Goal: Register for event/course

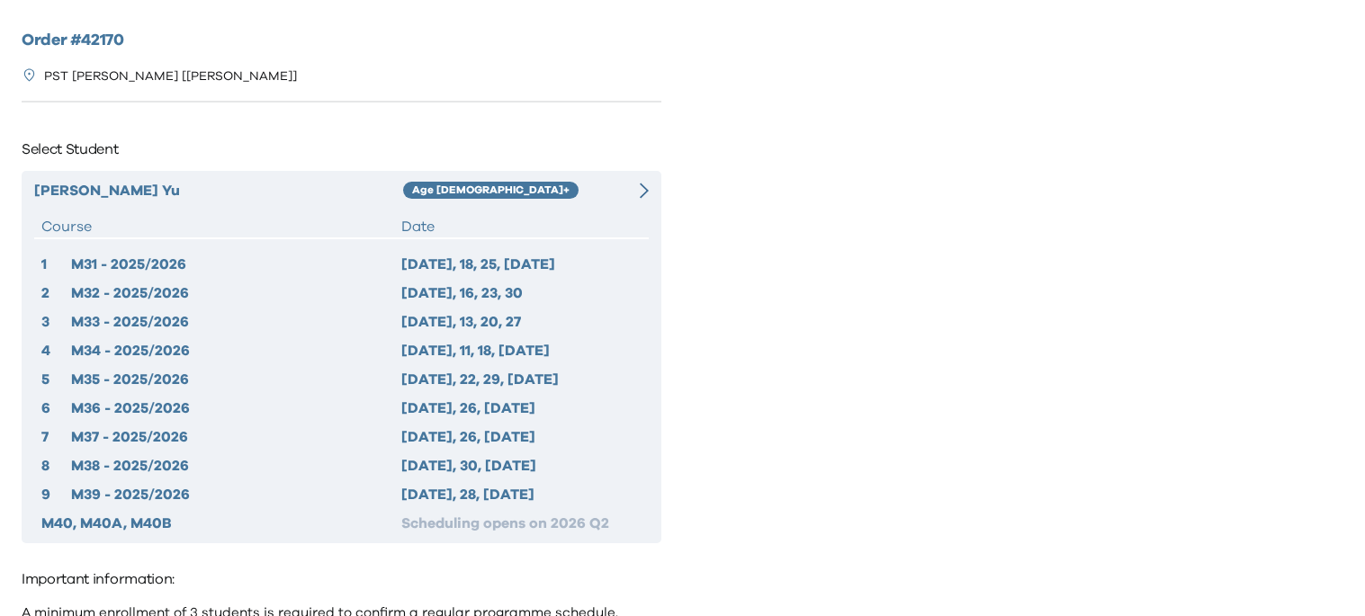
click at [494, 260] on div "2025 Sep 11, 18, 25, Oct 2" at bounding box center [521, 265] width 240 height 22
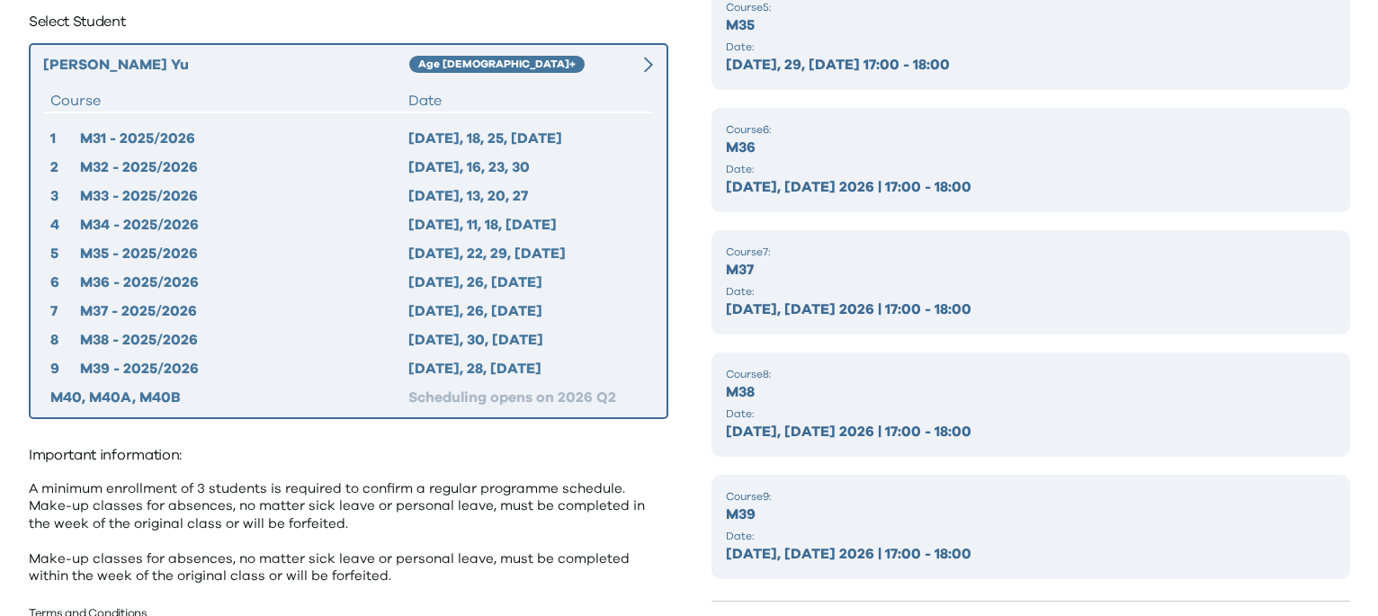
scroll to position [184, 0]
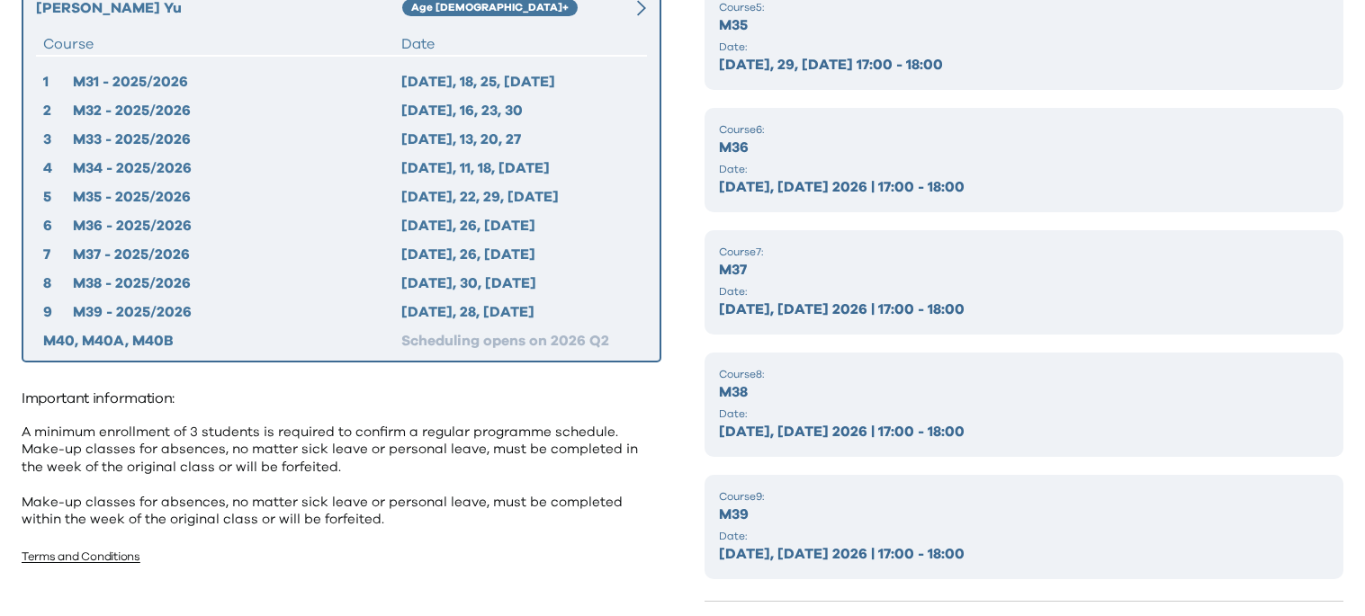
click at [121, 336] on div "M40, M40A, M40B" at bounding box center [222, 341] width 358 height 22
click at [163, 106] on div "M32 - 2025/2026" at bounding box center [236, 111] width 327 height 22
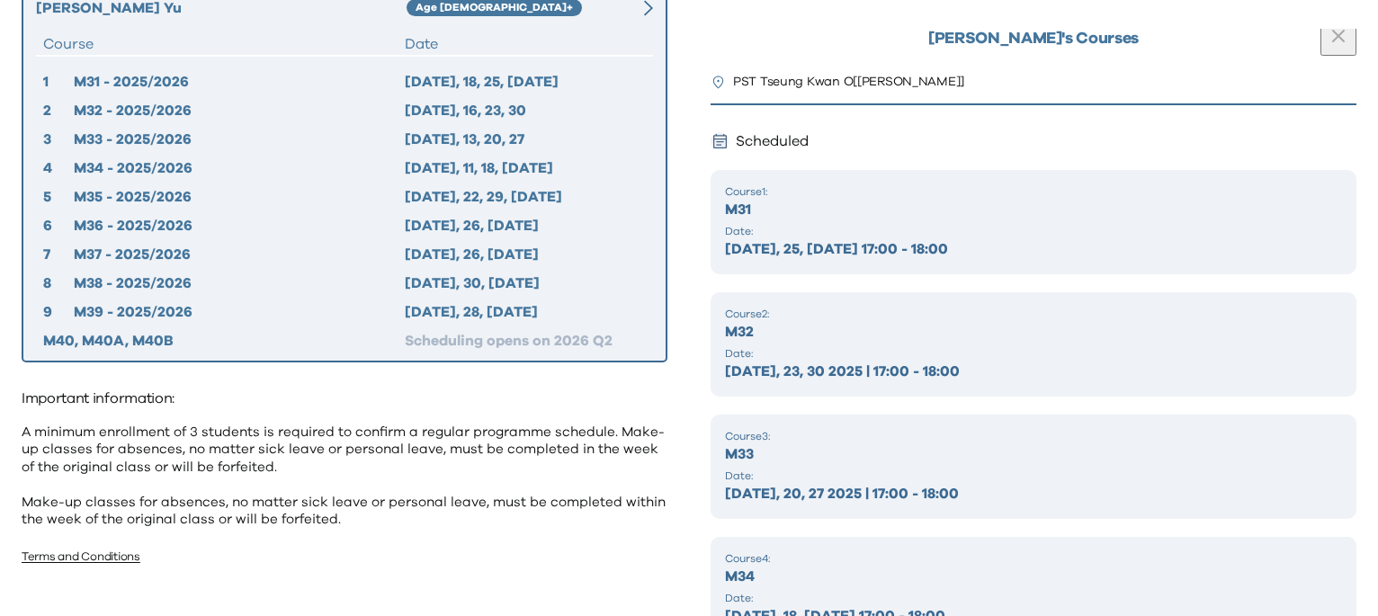
scroll to position [0, 0]
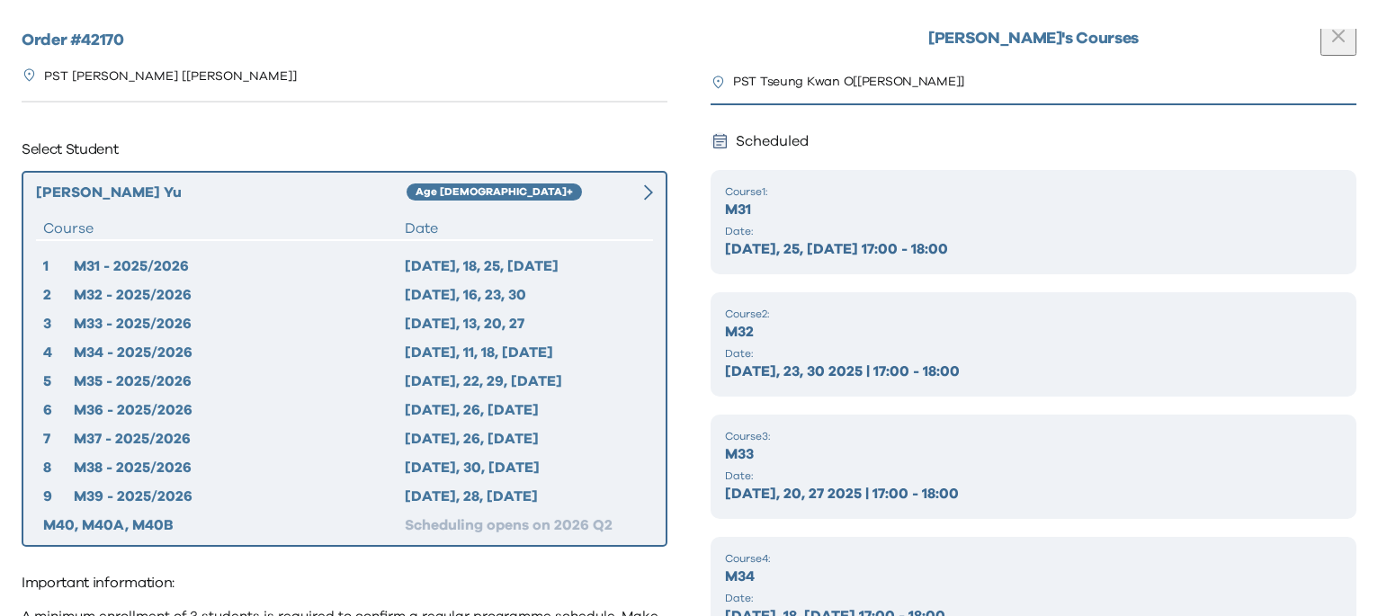
click at [536, 82] on div "PST Tseung Kwan O [Tseung Kwan O]" at bounding box center [345, 77] width 646 height 48
click at [608, 56] on div "PST Tseung Kwan O [Tseung Kwan O]" at bounding box center [345, 77] width 646 height 48
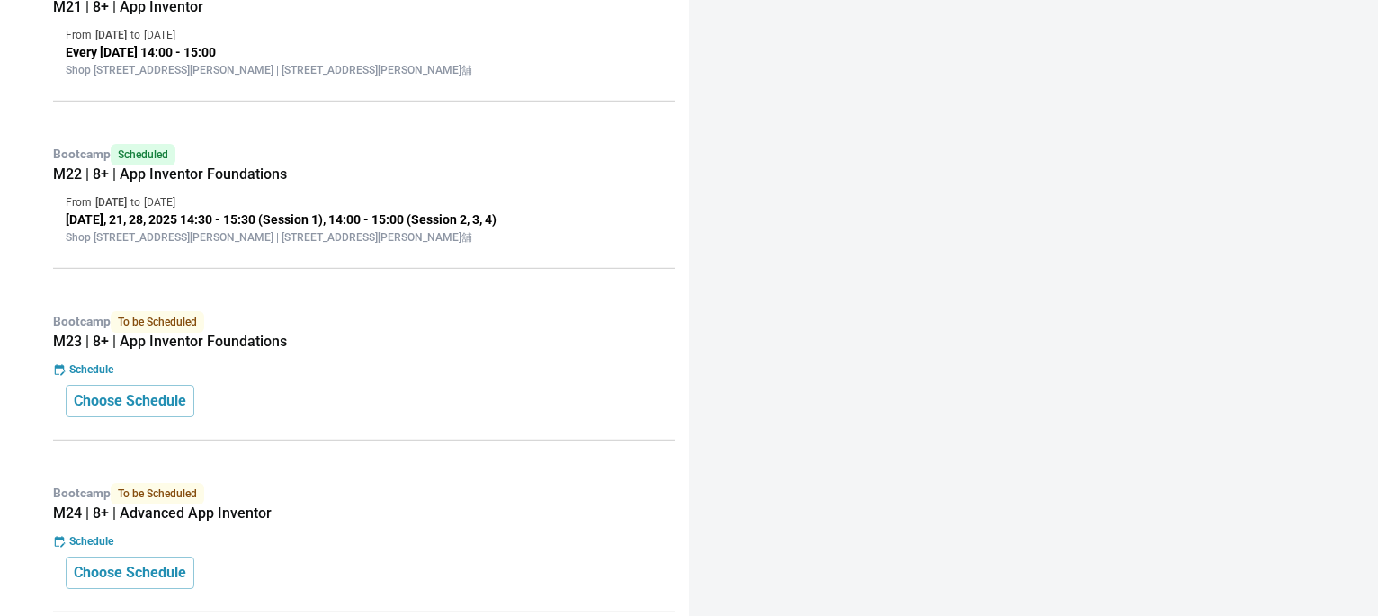
scroll to position [497, 0]
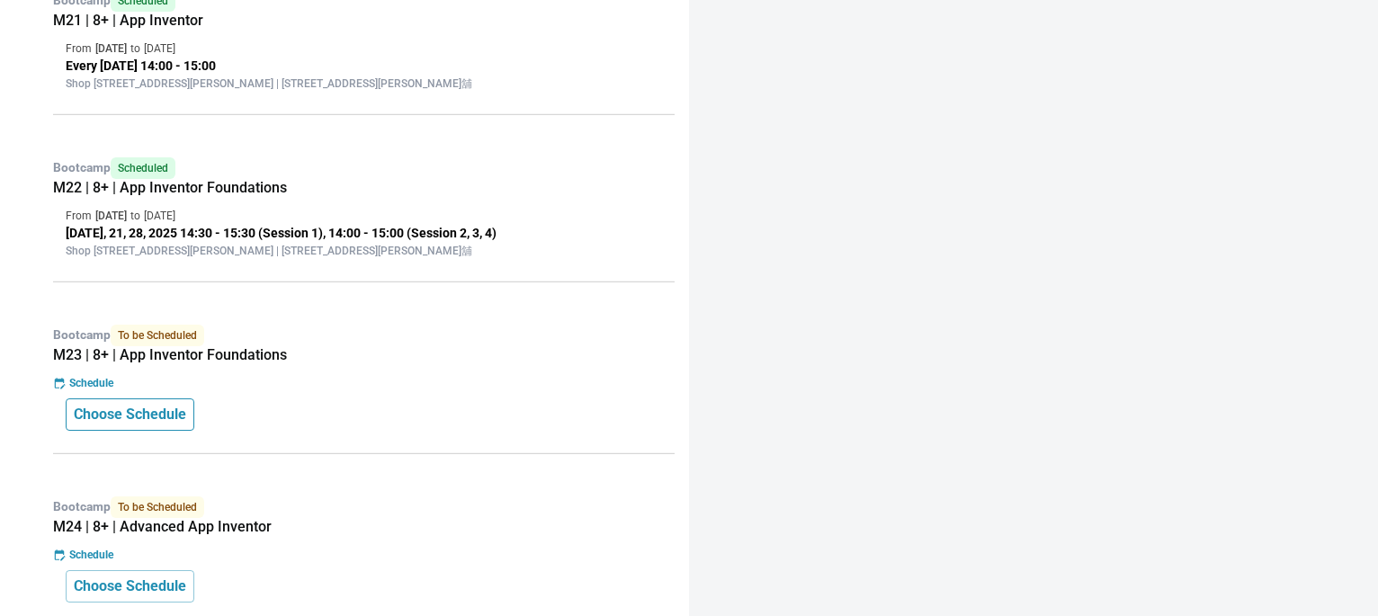
click at [109, 424] on p "Choose Schedule" at bounding box center [130, 415] width 112 height 22
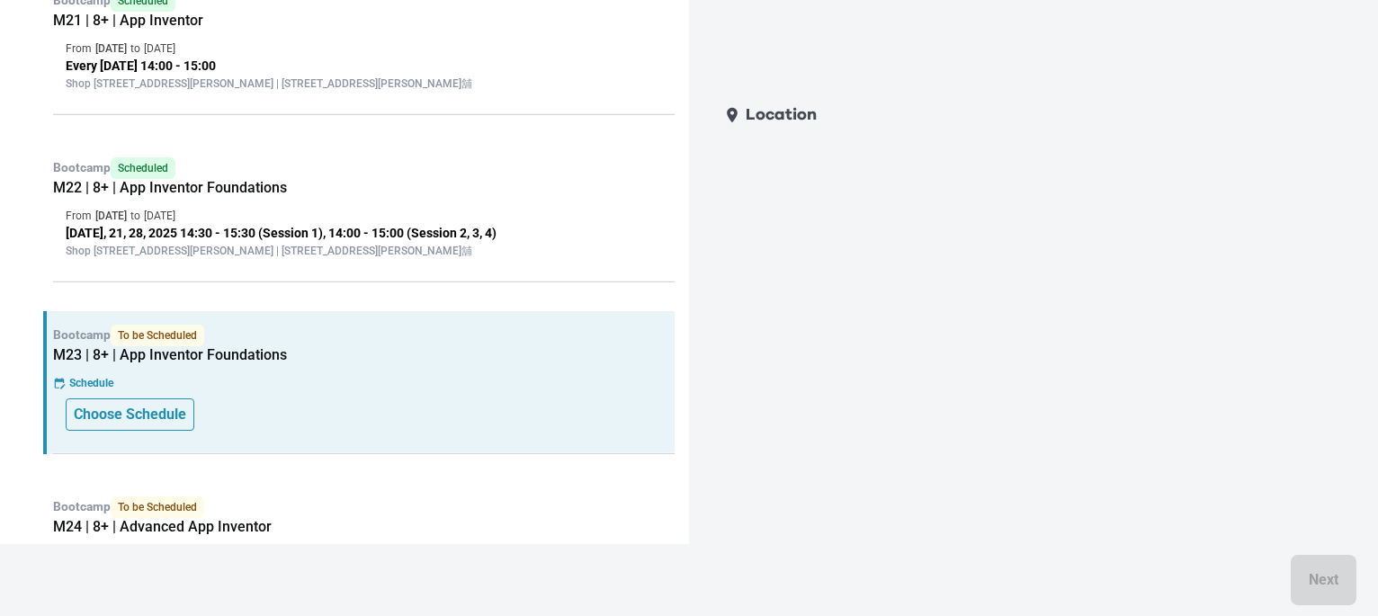
click at [127, 412] on p "Choose Schedule" at bounding box center [130, 415] width 112 height 22
click at [104, 414] on p "Choose Schedule" at bounding box center [130, 415] width 112 height 22
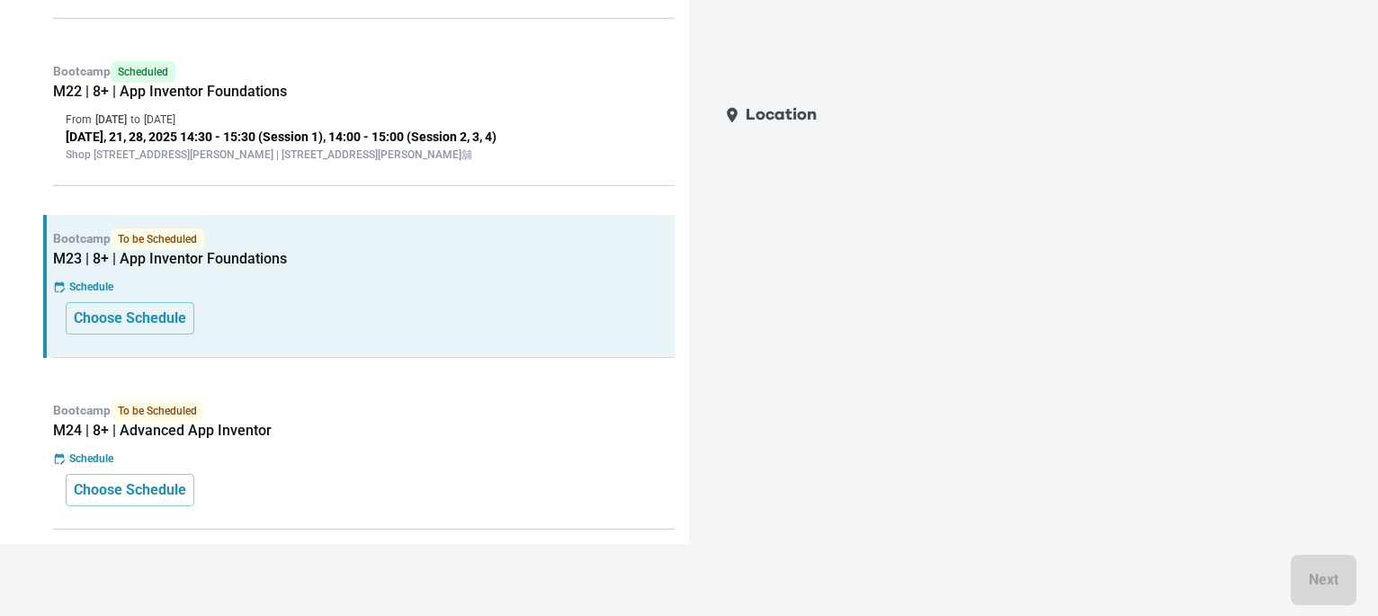
scroll to position [613, 0]
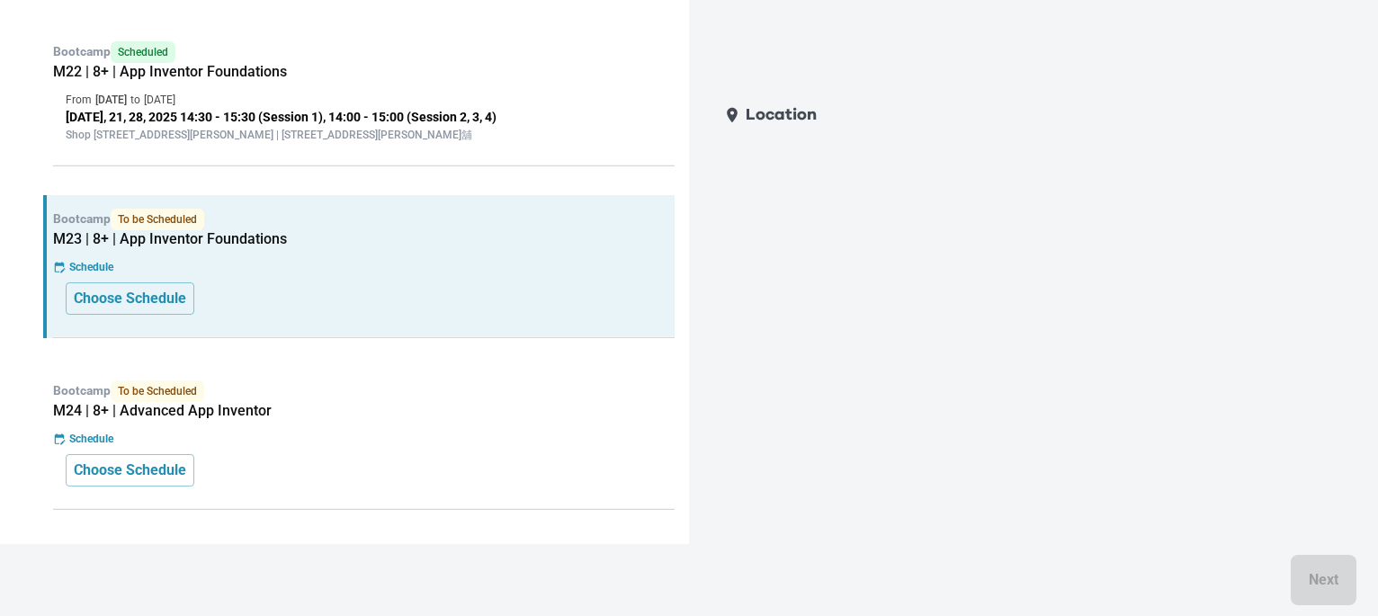
click at [80, 273] on p "Schedule" at bounding box center [91, 267] width 44 height 16
click at [97, 302] on p "Choose Schedule" at bounding box center [130, 299] width 112 height 22
click at [118, 478] on p "Choose Schedule" at bounding box center [130, 471] width 112 height 22
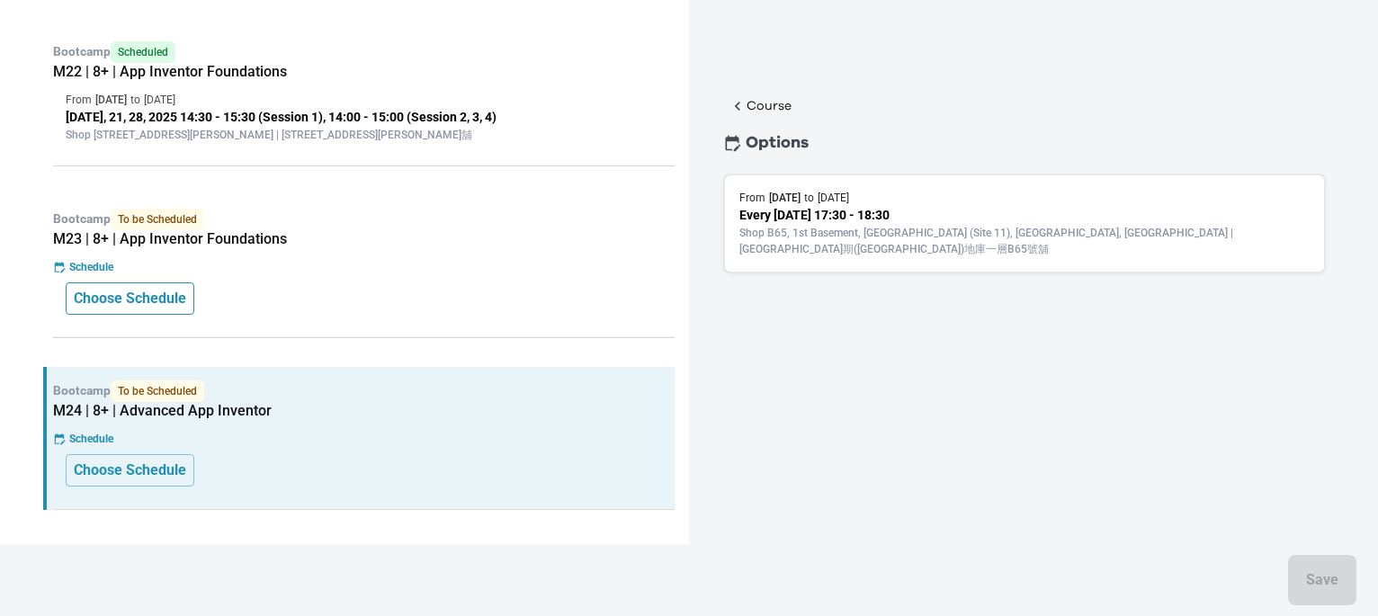
click at [173, 303] on p "Choose Schedule" at bounding box center [130, 299] width 112 height 22
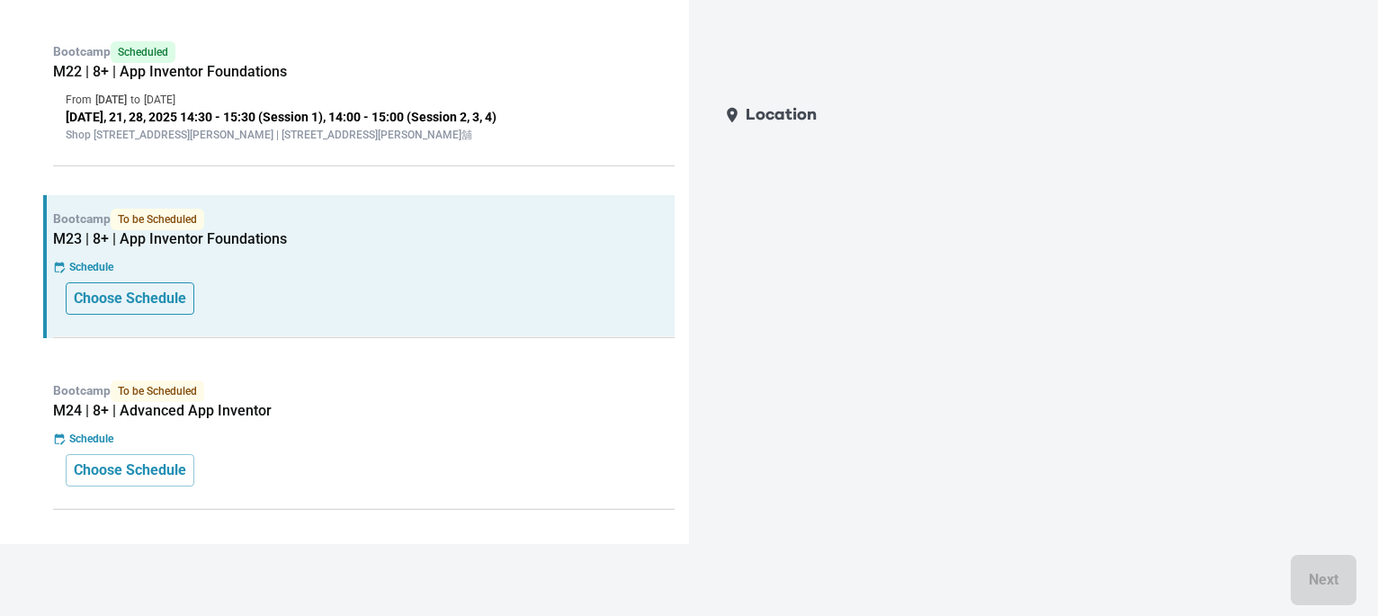
click at [140, 308] on p "Choose Schedule" at bounding box center [130, 299] width 112 height 22
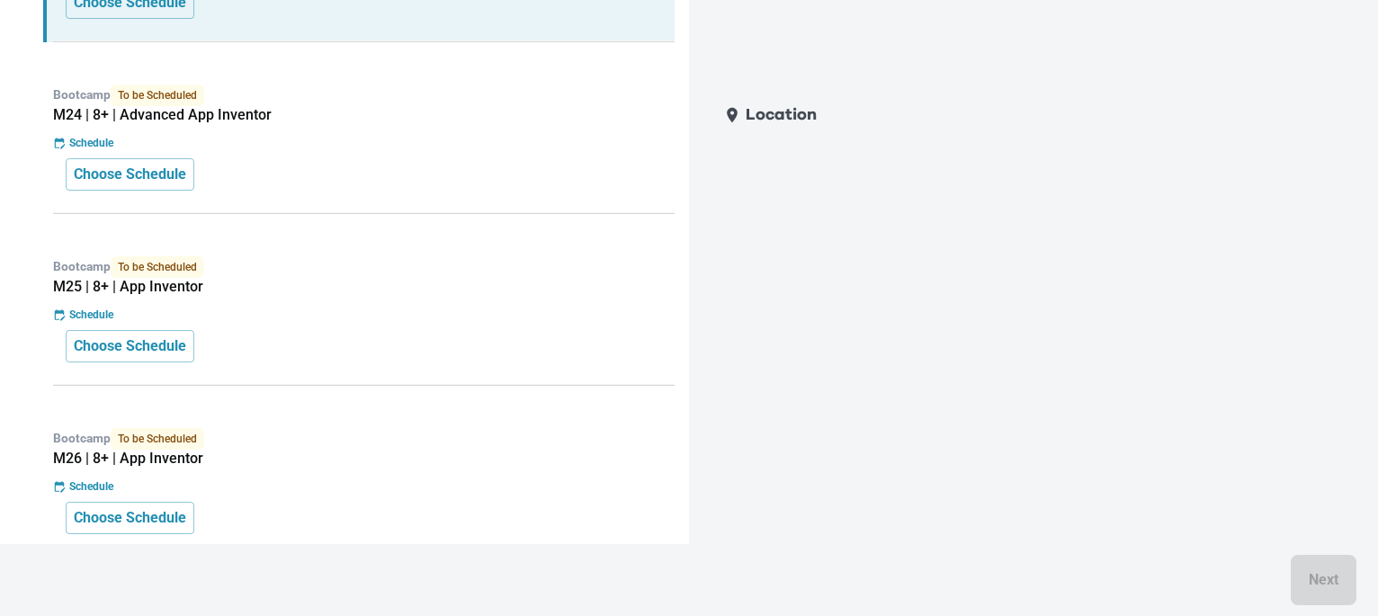
scroll to position [918, 0]
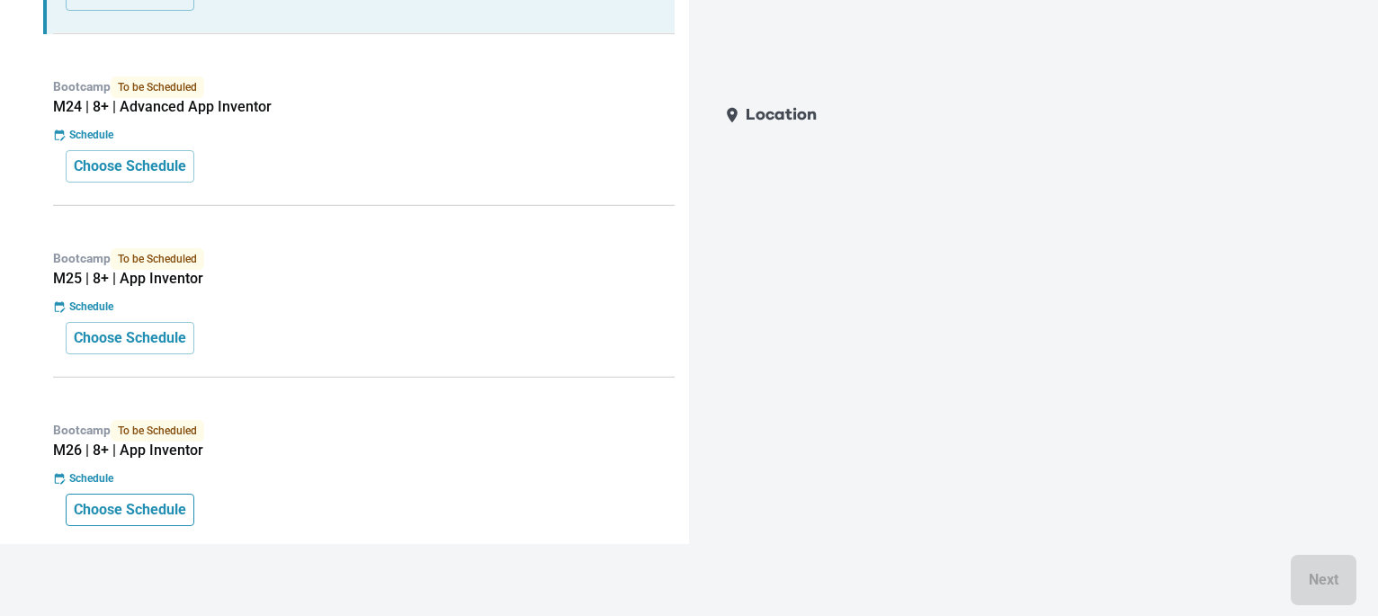
click at [133, 513] on p "Choose Schedule" at bounding box center [130, 510] width 112 height 22
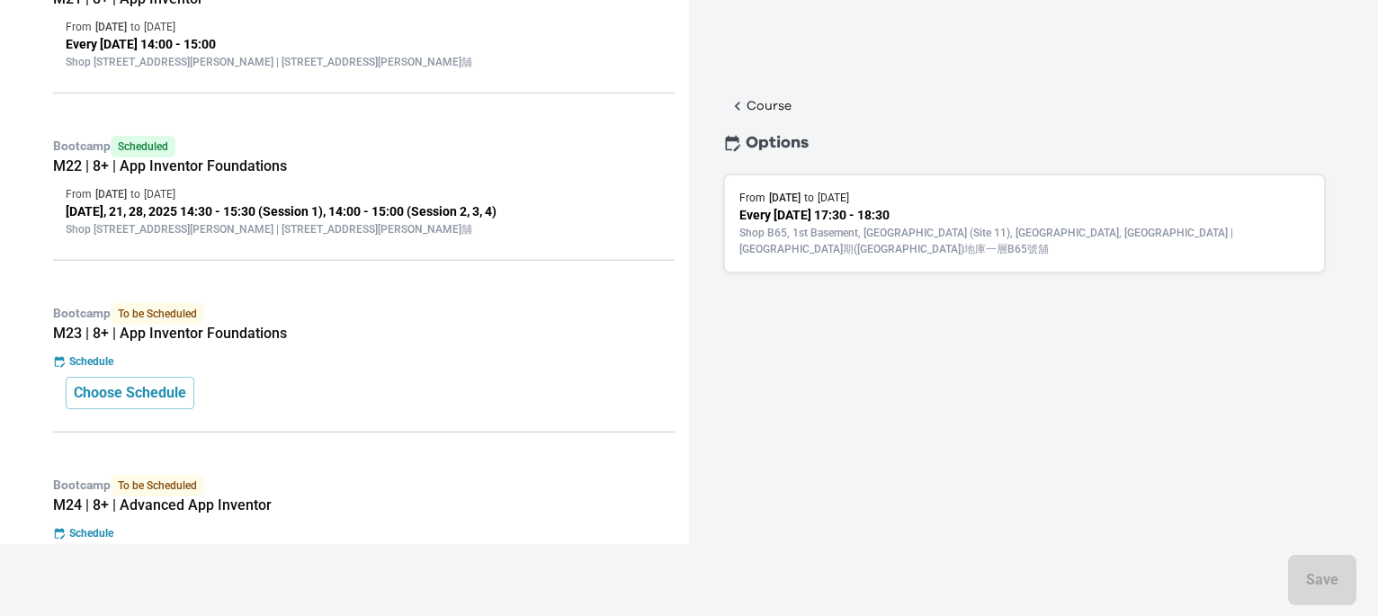
scroll to position [534, 0]
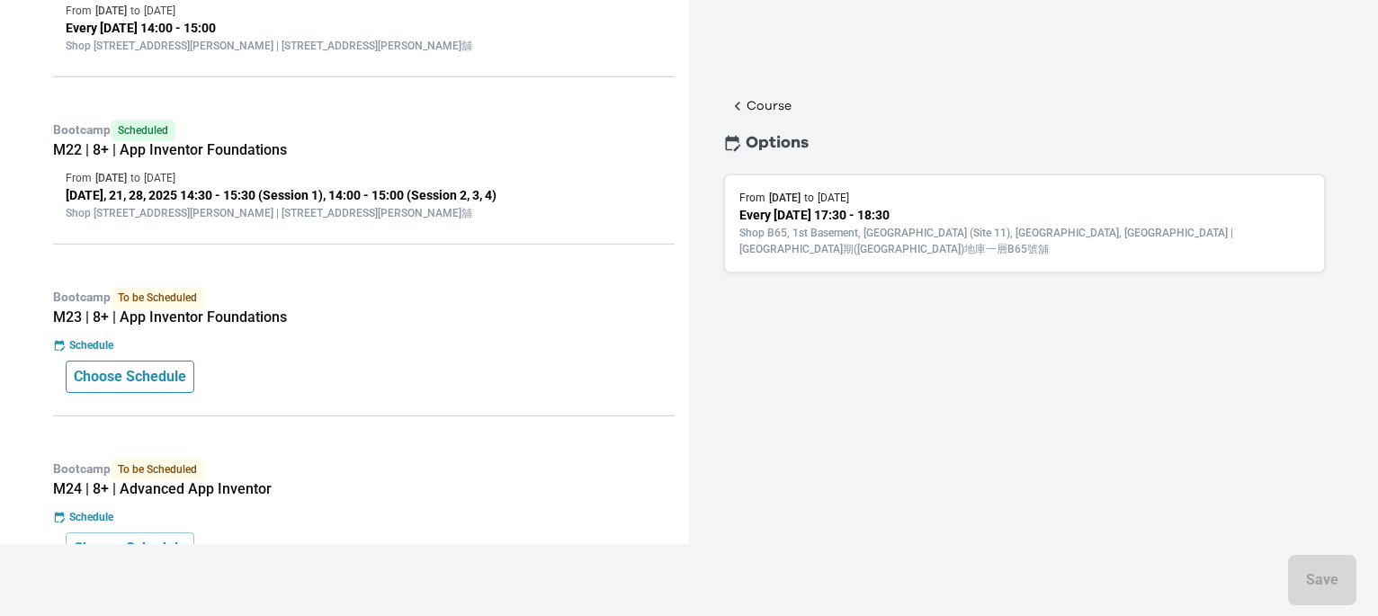
click at [146, 371] on p "Choose Schedule" at bounding box center [130, 377] width 112 height 22
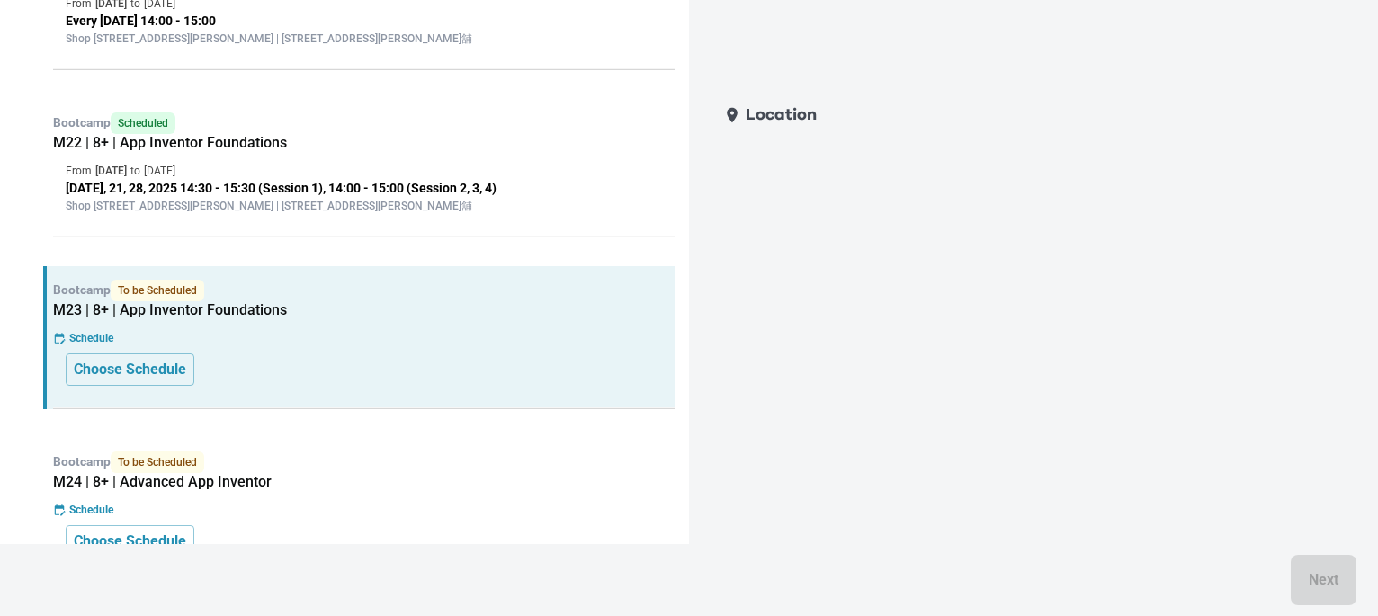
scroll to position [566, 0]
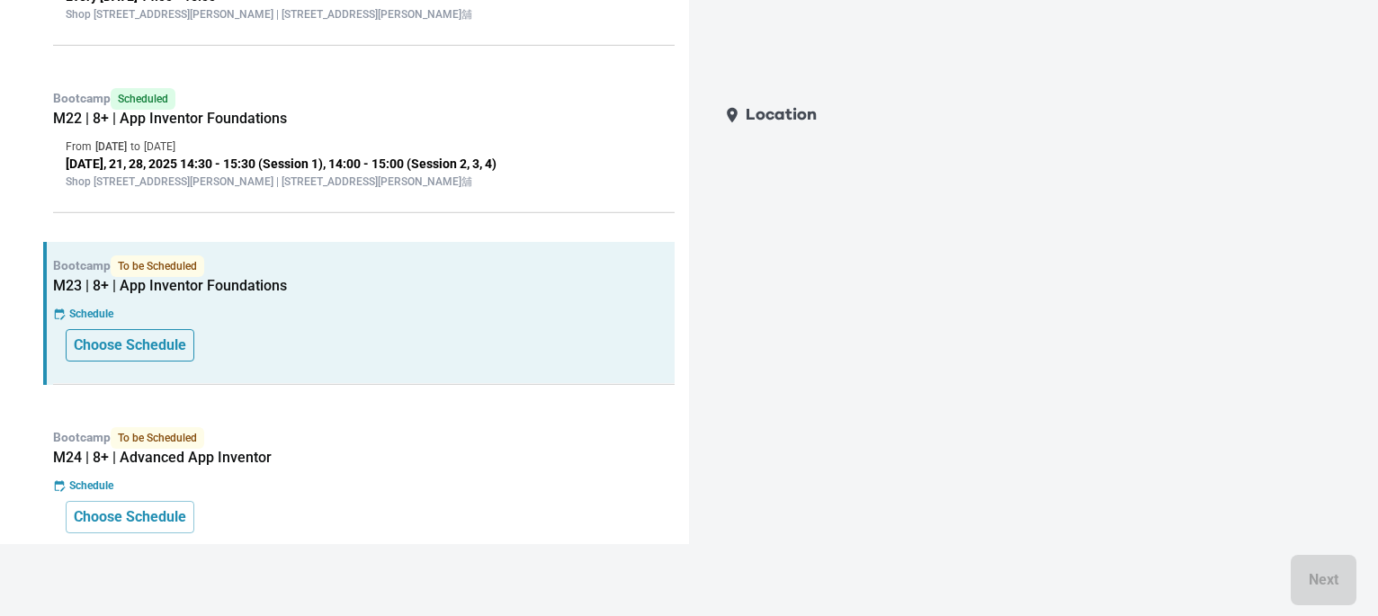
click at [157, 354] on p "Choose Schedule" at bounding box center [130, 346] width 112 height 22
click at [151, 345] on p "Choose Schedule" at bounding box center [130, 346] width 112 height 22
click at [113, 340] on p "Choose Schedule" at bounding box center [130, 346] width 112 height 22
click at [92, 314] on p "Schedule" at bounding box center [91, 314] width 44 height 16
click at [122, 361] on button "Choose Schedule" at bounding box center [130, 345] width 129 height 32
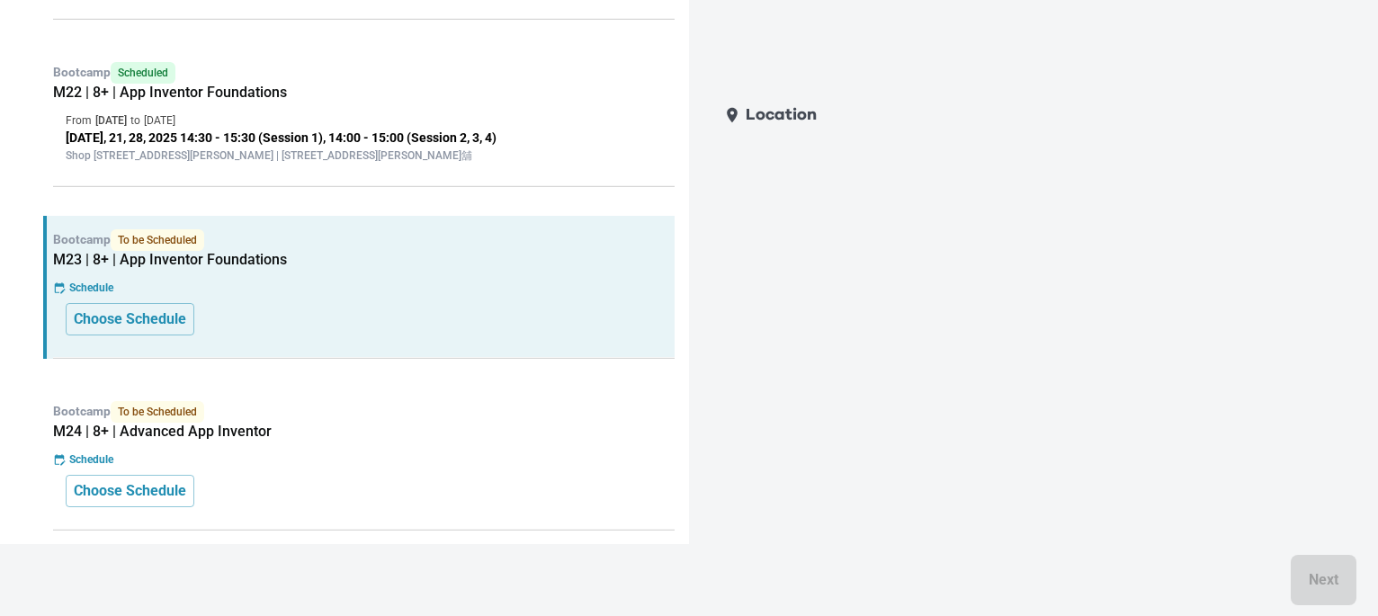
scroll to position [604, 0]
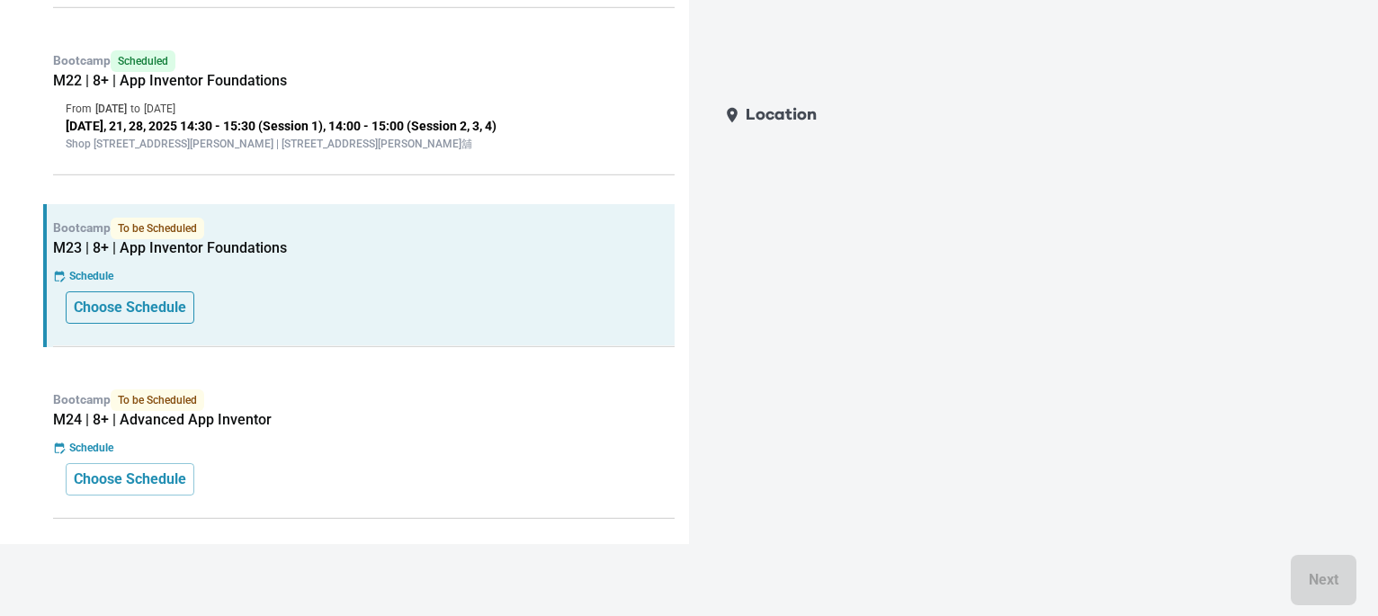
click at [166, 317] on p "Choose Schedule" at bounding box center [130, 308] width 112 height 22
click at [156, 327] on div "Bootcamp To be Scheduled M23 | 8+ | App Inventor Foundations Schedule Choose Sc…" at bounding box center [359, 275] width 632 height 143
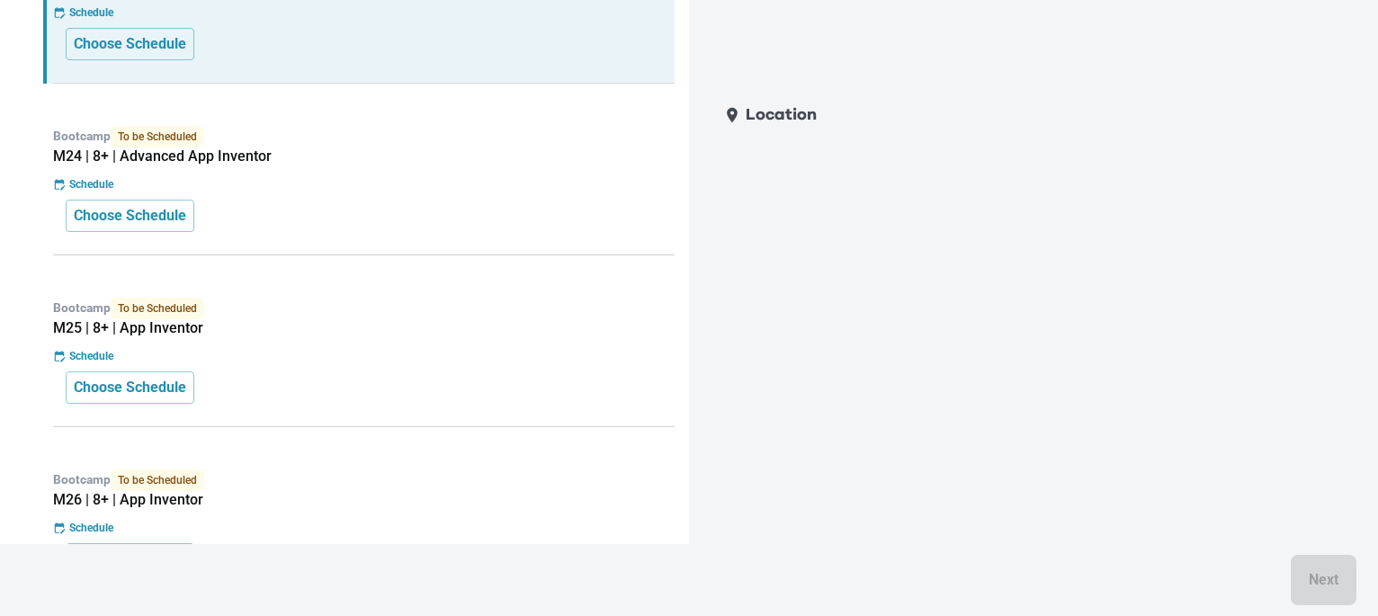
scroll to position [918, 0]
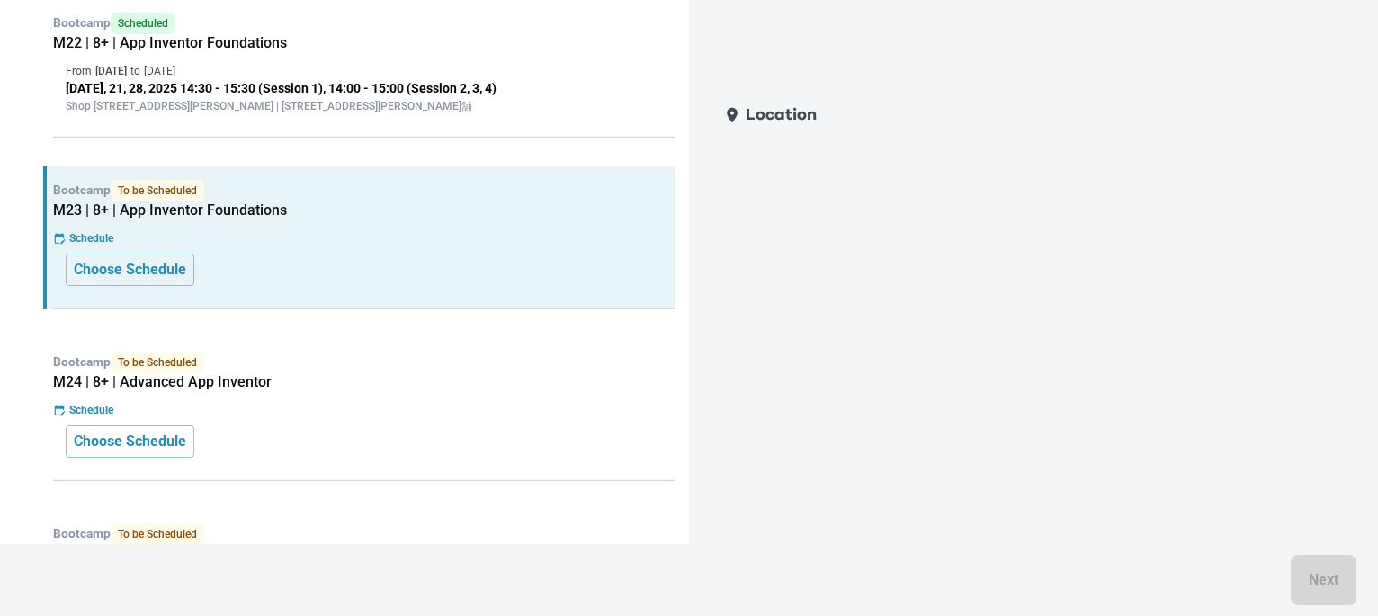
scroll to position [581, 0]
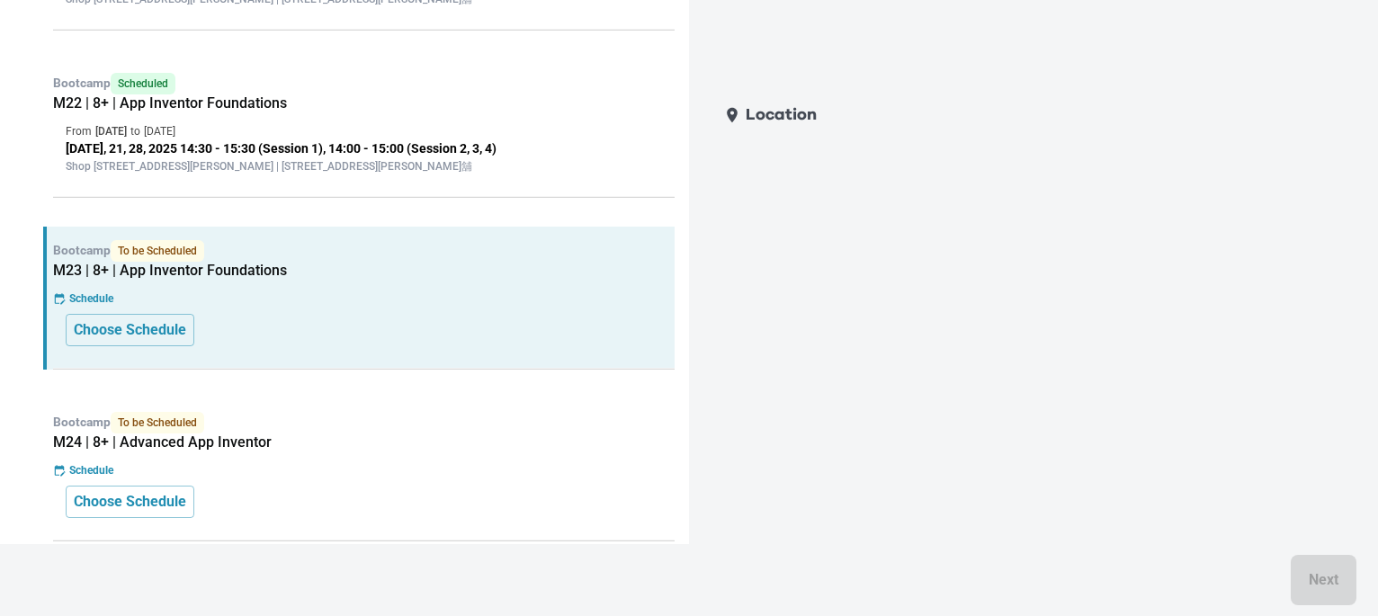
click at [498, 192] on div "Bootcamp Scheduled M22 | 8+ | App Inventor Foundations From [DATE] to [DATE] [D…" at bounding box center [359, 128] width 632 height 139
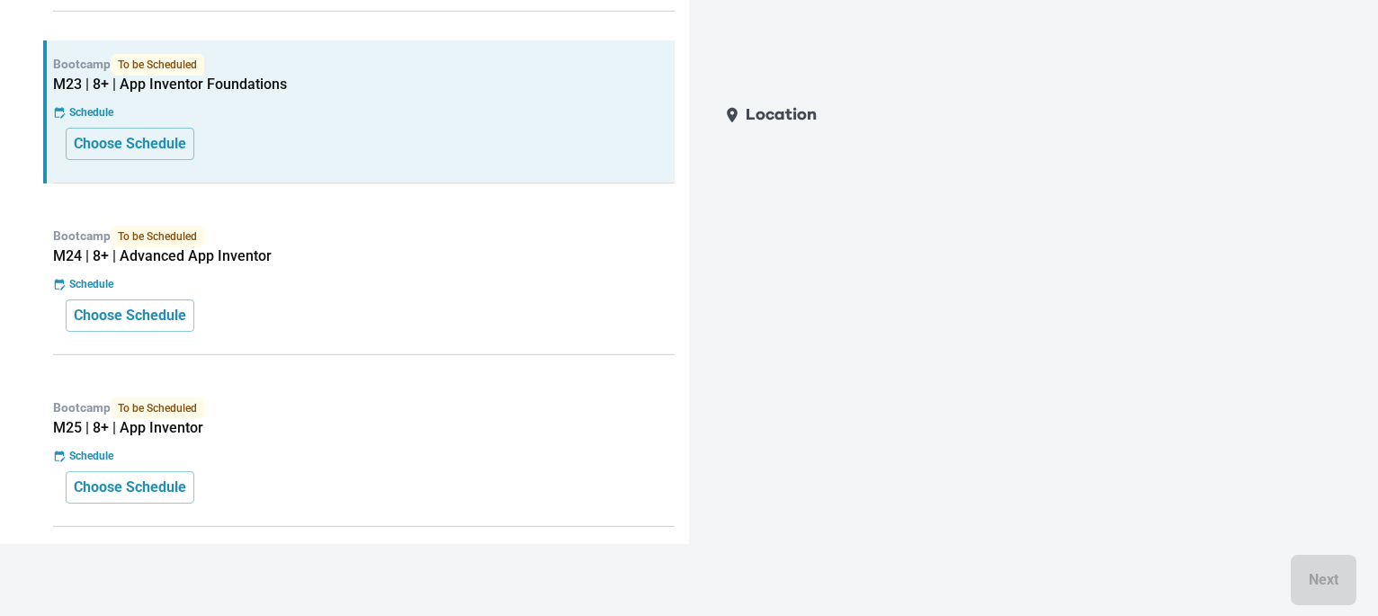
scroll to position [918, 0]
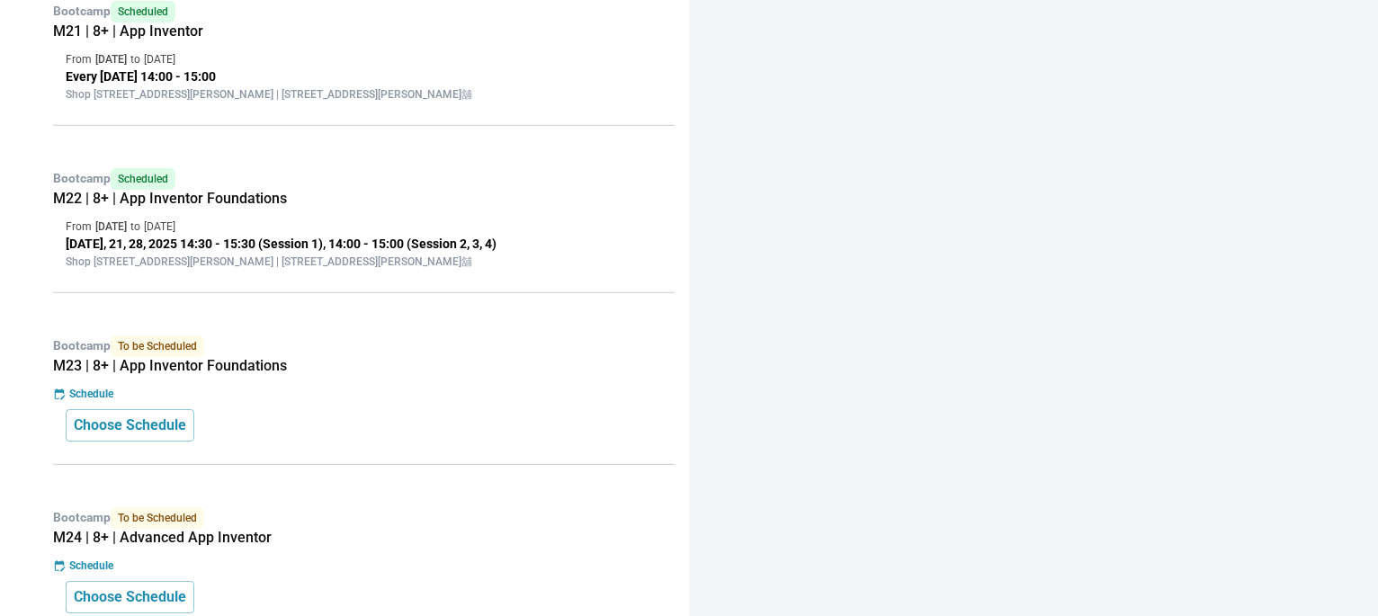
scroll to position [461, 0]
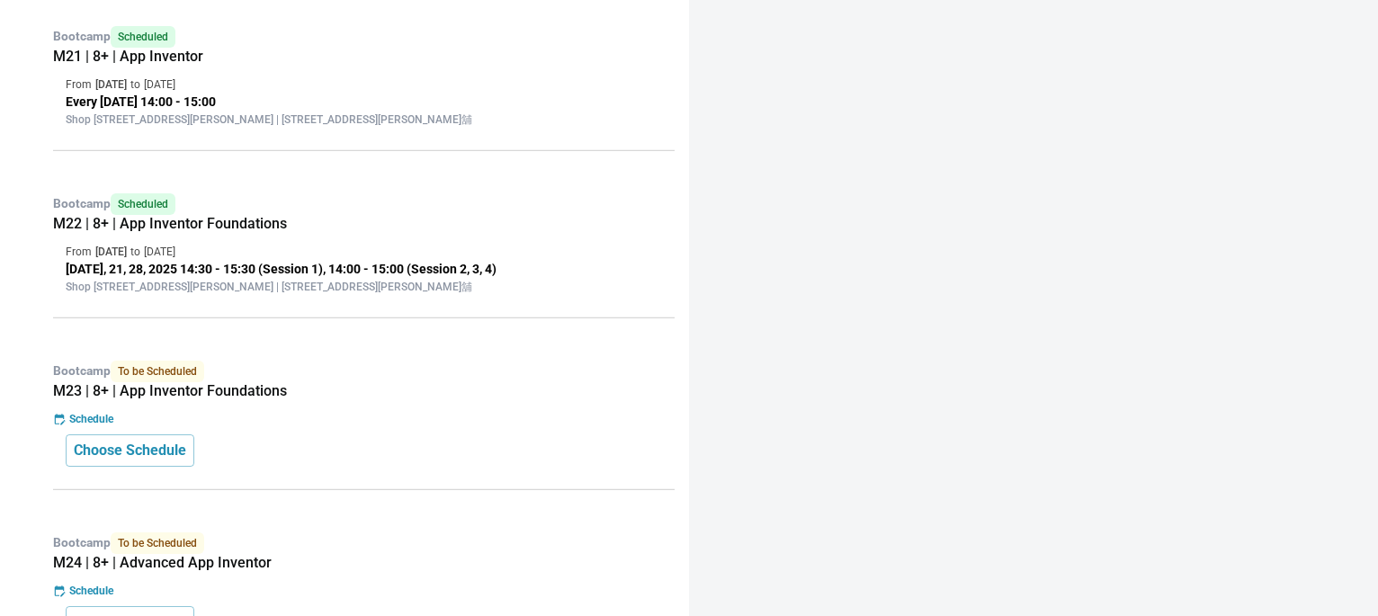
click at [741, 372] on div at bounding box center [1033, 308] width 689 height 616
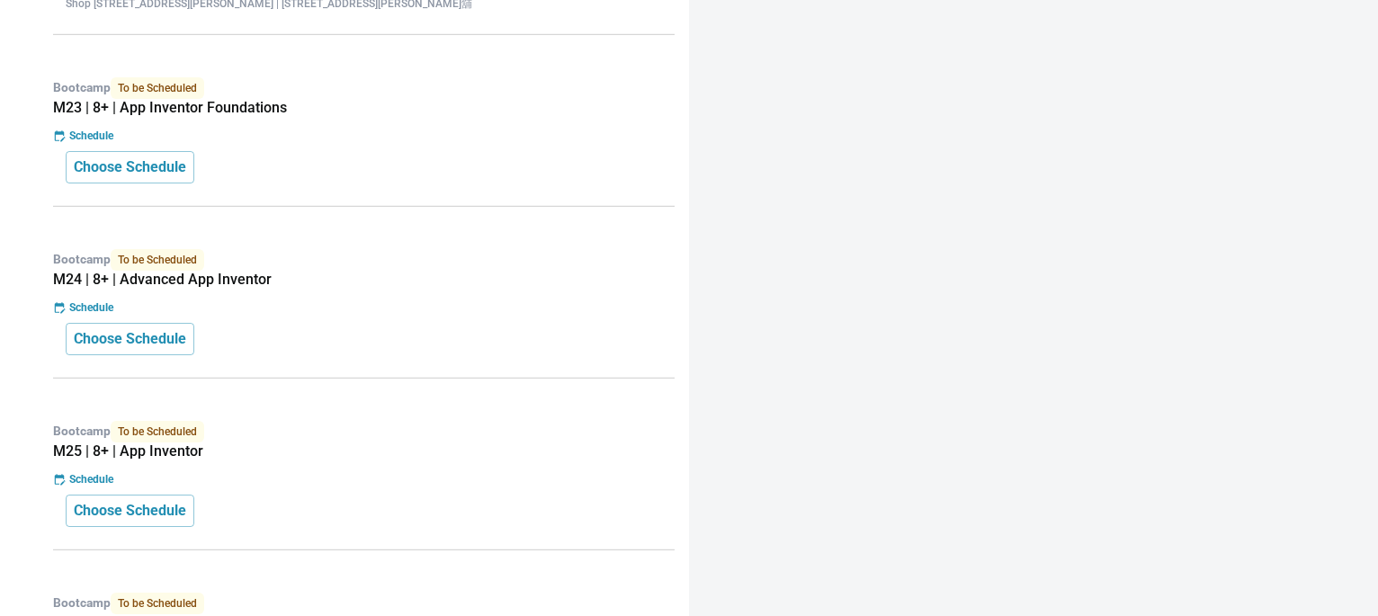
scroll to position [692, 0]
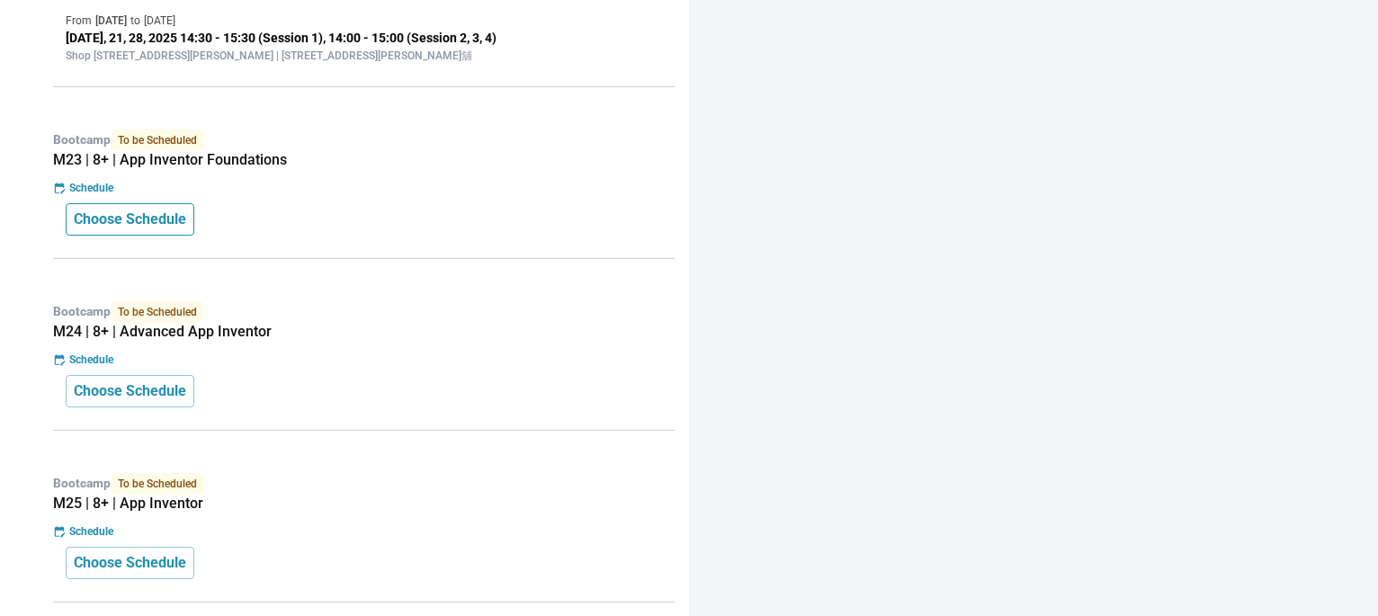
click at [165, 225] on p "Choose Schedule" at bounding box center [130, 220] width 112 height 22
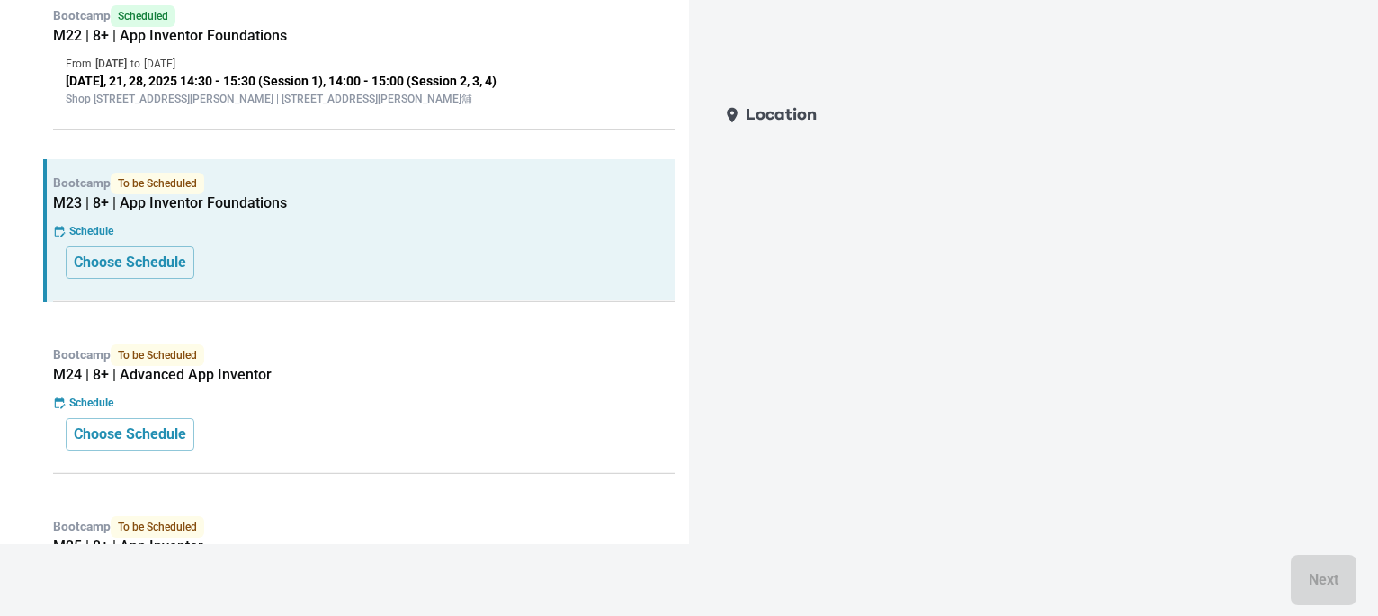
scroll to position [629, 0]
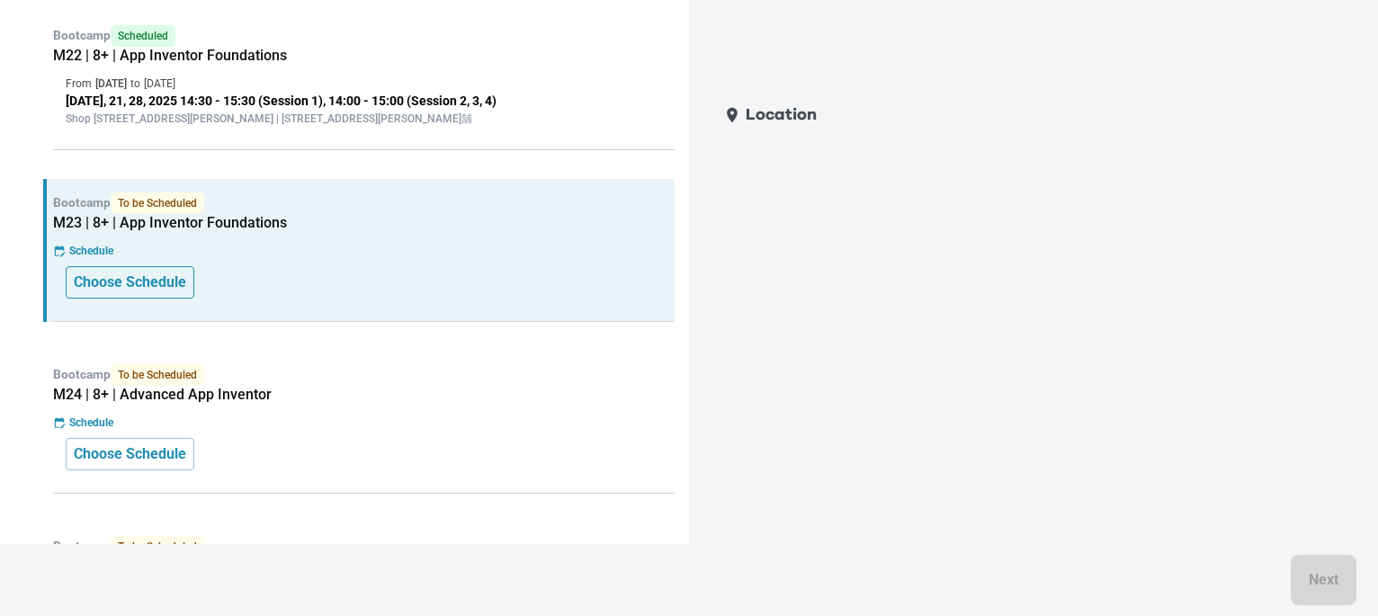
click at [103, 290] on p "Choose Schedule" at bounding box center [130, 283] width 112 height 22
click at [116, 277] on p "Choose Schedule" at bounding box center [130, 283] width 112 height 22
click at [72, 248] on p "Schedule" at bounding box center [91, 251] width 44 height 16
click at [920, 229] on div "Location Next" at bounding box center [1025, 344] width 650 height 501
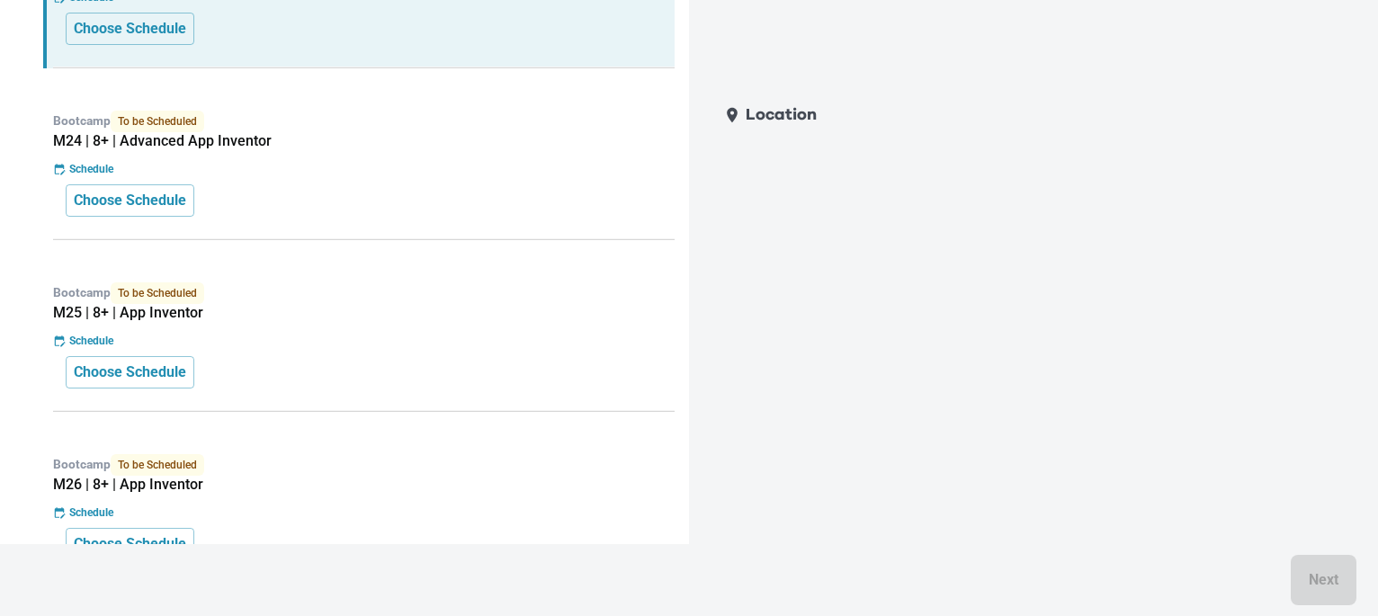
scroll to position [918, 0]
